Goal: Find specific fact: Find specific fact

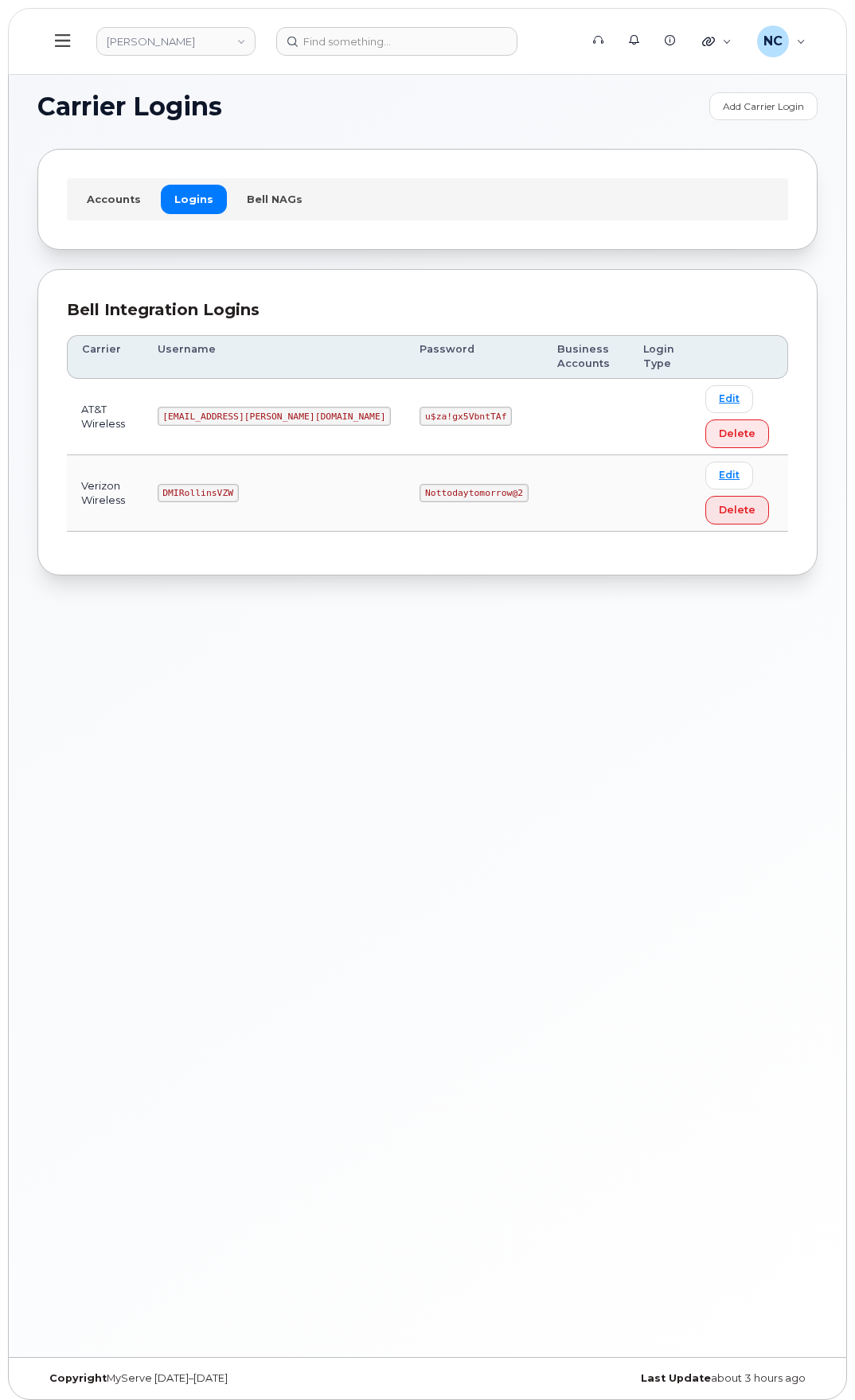
drag, startPoint x: 448, startPoint y: 200, endPoint x: 423, endPoint y: 85, distance: 117.7
click at [423, 85] on div "Carrier Logins Add Carrier Login Accounts Logins Bell NAGs Bell Integration Log…" at bounding box center [427, 709] width 837 height 1293
click at [206, 515] on td "DMIRollinsVZW" at bounding box center [275, 493] width 263 height 76
drag, startPoint x: 243, startPoint y: 491, endPoint x: 141, endPoint y: 492, distance: 102.0
click at [142, 492] on tr "Verizon Wireless DMIRollinsVZW Nottodaytomorrow@2 Edit Delete" at bounding box center [428, 493] width 722 height 76
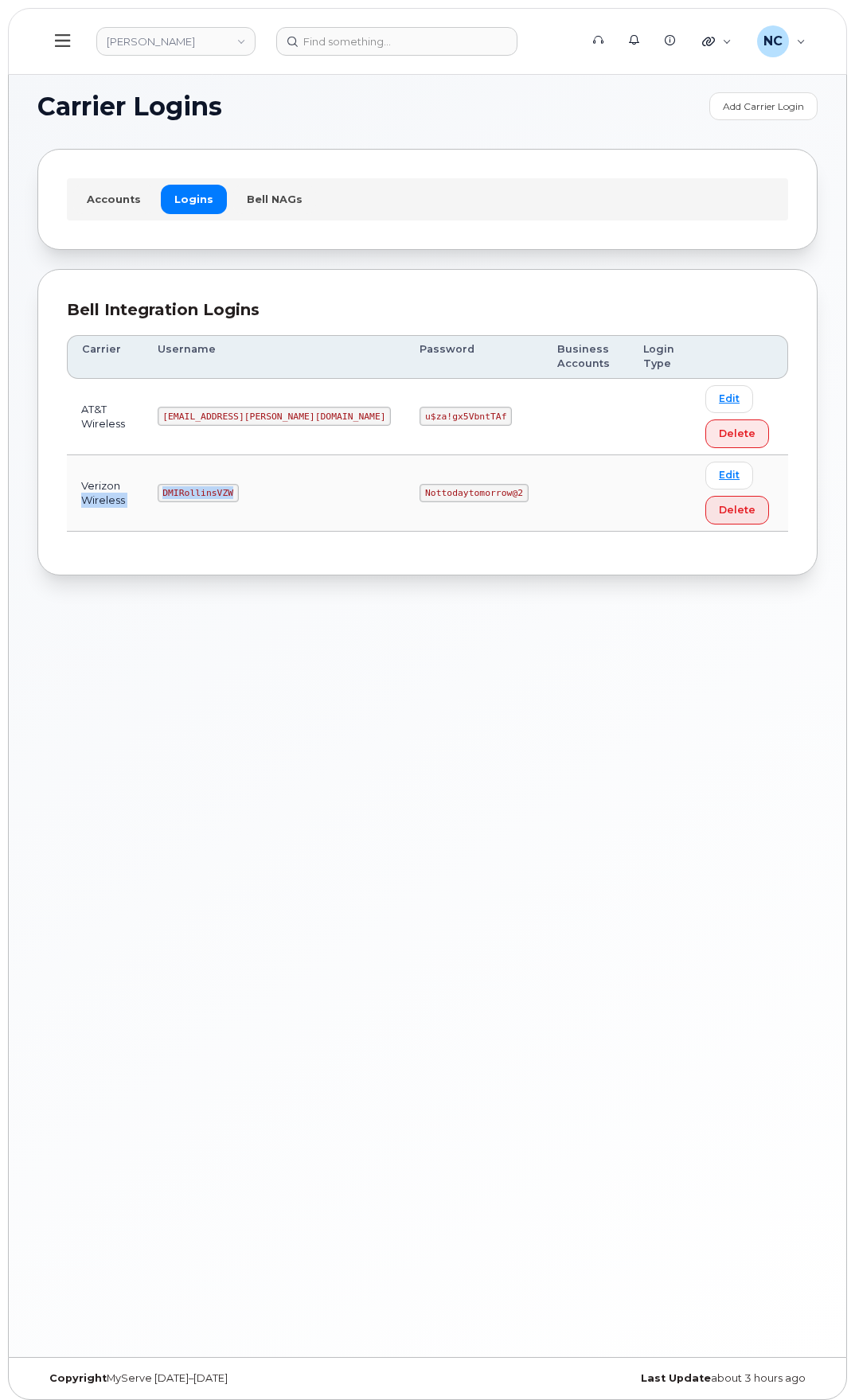
copy tr "Wireless DMIRollinsVZW"
drag, startPoint x: 206, startPoint y: 480, endPoint x: 252, endPoint y: 491, distance: 47.3
click at [206, 477] on td "DMIRollinsVZW" at bounding box center [275, 493] width 263 height 76
click at [239, 491] on code "DMIRollinsVZW" at bounding box center [199, 493] width 81 height 19
drag, startPoint x: 270, startPoint y: 492, endPoint x: 188, endPoint y: 510, distance: 84.0
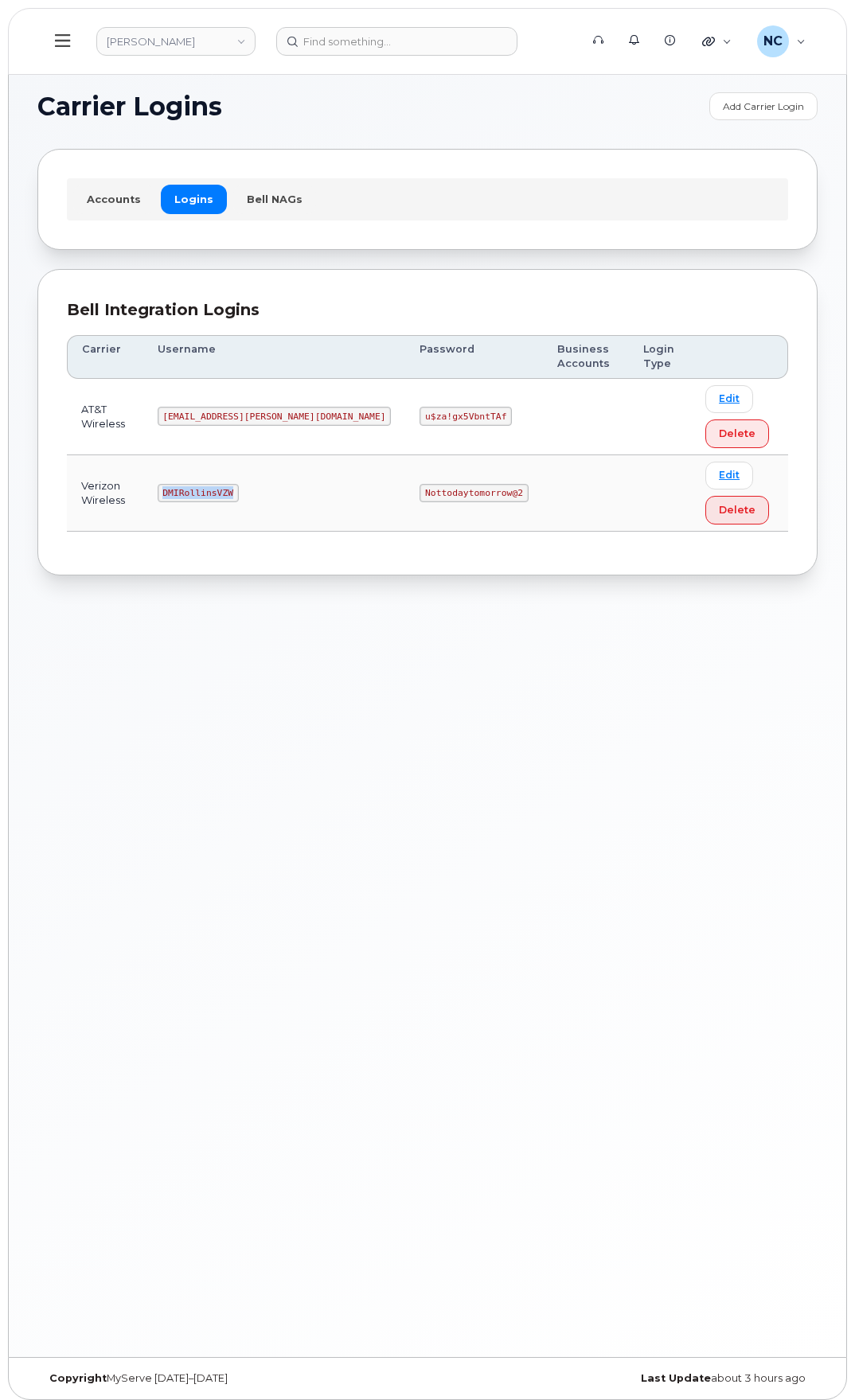
click at [182, 492] on td "DMIRollinsVZW" at bounding box center [275, 493] width 263 height 76
copy code "DMIRollinsVZW"
drag, startPoint x: 430, startPoint y: 487, endPoint x: 296, endPoint y: 507, distance: 135.5
click at [296, 507] on tr "Verizon Wireless DMIRollinsVZW Nottodaytomorrow@2 Edit Delete" at bounding box center [428, 493] width 722 height 76
copy tr "Nottodaytomorrow@2"
